Goal: Task Accomplishment & Management: Manage account settings

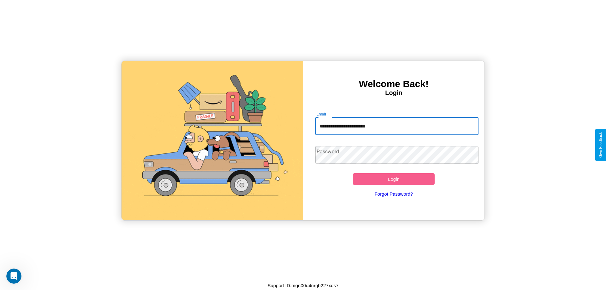
type input "**********"
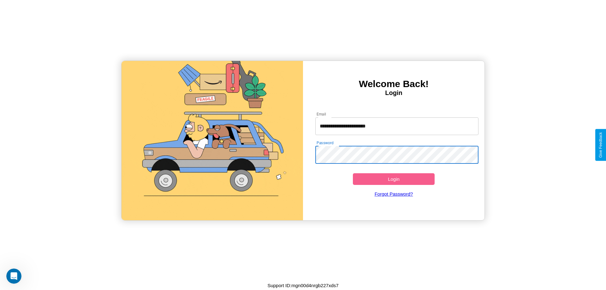
click at [394, 179] on button "Login" at bounding box center [394, 179] width 82 height 12
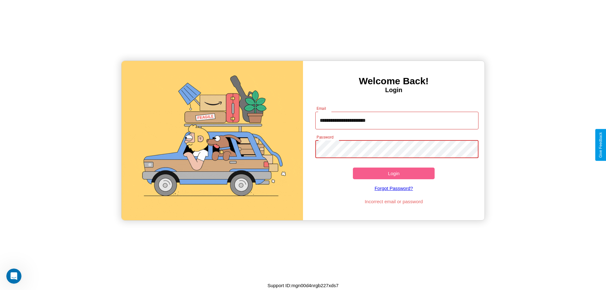
click at [394, 173] on button "Login" at bounding box center [394, 174] width 82 height 12
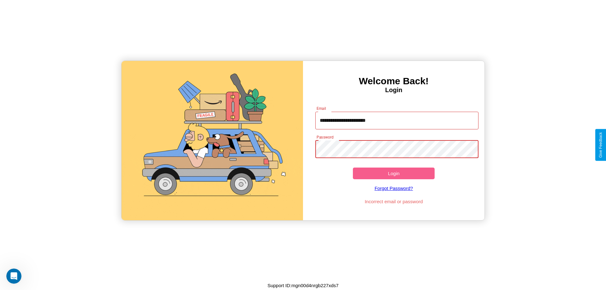
click at [394, 173] on button "Login" at bounding box center [394, 174] width 82 height 12
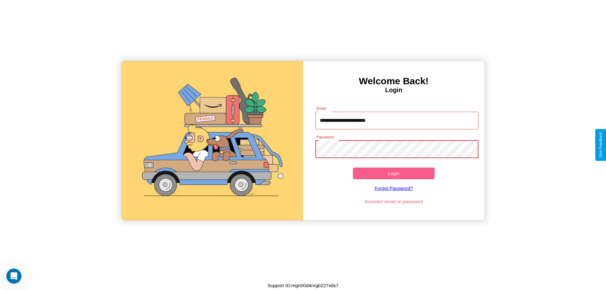
click at [394, 173] on button "Login" at bounding box center [394, 174] width 82 height 12
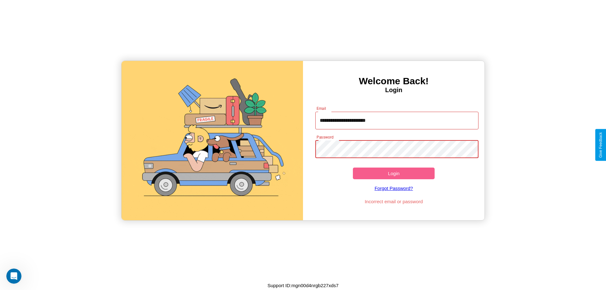
click at [394, 173] on button "Login" at bounding box center [394, 174] width 82 height 12
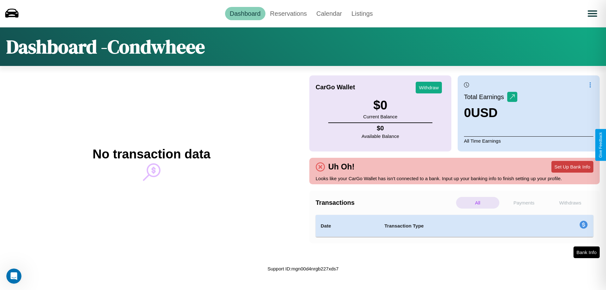
click at [573, 167] on button "Set Up Bank Info" at bounding box center [573, 167] width 42 height 12
